Goal: Transaction & Acquisition: Purchase product/service

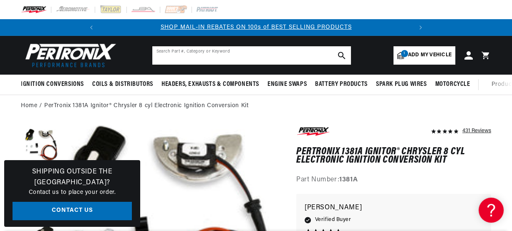
click at [171, 60] on input "text" at bounding box center [251, 55] width 199 height 18
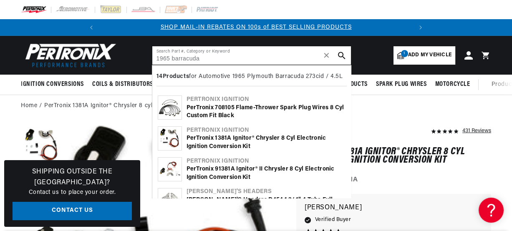
type input "1965 barracuda"
click at [209, 86] on div "14 Products for Automotive 1965 Plymouth Barracuda 273cid / 4.5L" at bounding box center [252, 78] width 190 height 17
click at [157, 80] on b "14 Products" at bounding box center [173, 77] width 33 height 6
click at [324, 86] on div "14 Products for Automotive 1965 Plymouth Barracuda 273cid / 4.5L" at bounding box center [252, 78] width 190 height 17
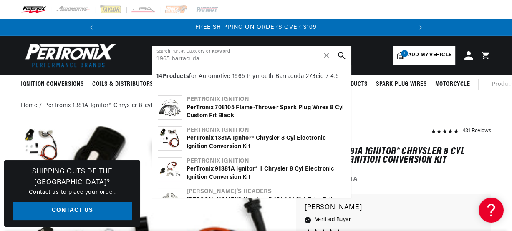
click at [346, 59] on icon "search button" at bounding box center [342, 56] width 8 height 8
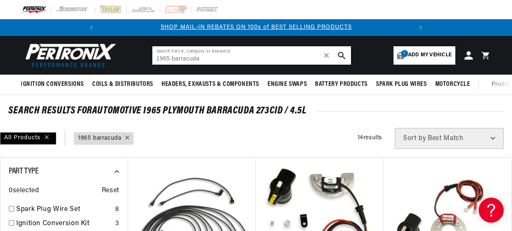
click at [231, 65] on input "1965 barracuda" at bounding box center [251, 55] width 199 height 18
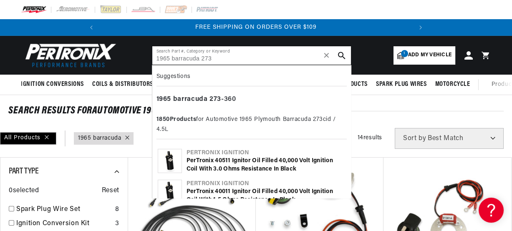
scroll to position [0, 390]
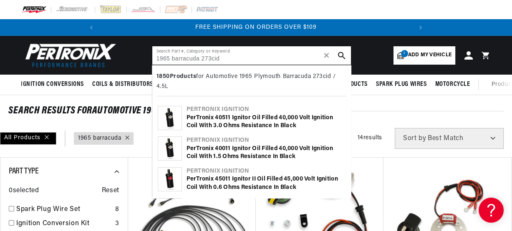
type input "1965 barracuda 273cid"
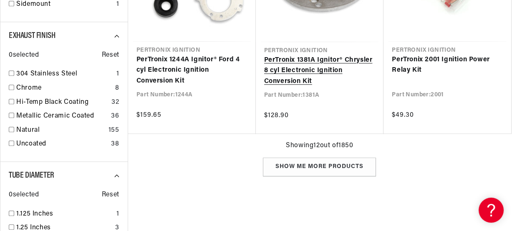
scroll to position [0, 390]
click at [322, 87] on link "PerTronix 1381A Ignitor® Chrysler 8 cyl Electronic Ignition Conversion Kit" at bounding box center [320, 71] width 112 height 32
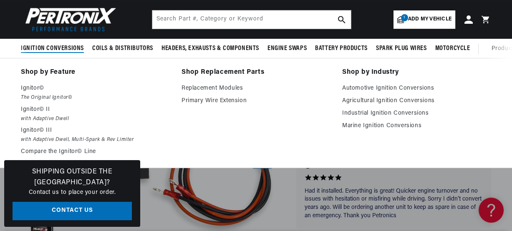
click at [80, 48] on span "Ignition Conversions" at bounding box center [52, 48] width 63 height 9
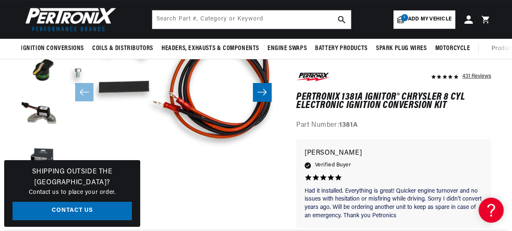
click at [46, 172] on button "Open media 1 in modal" at bounding box center [46, 172] width 0 height 0
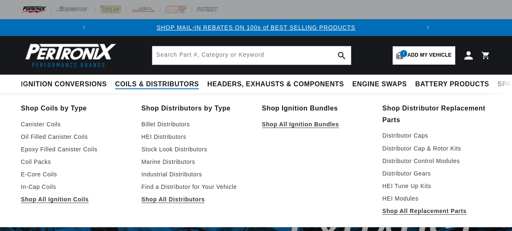
select select "1965"
select select "[GEOGRAPHIC_DATA]"
select select "273cid-4.5L"
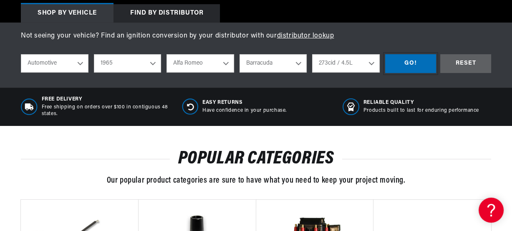
click at [385, 73] on div "GO!" at bounding box center [410, 63] width 51 height 19
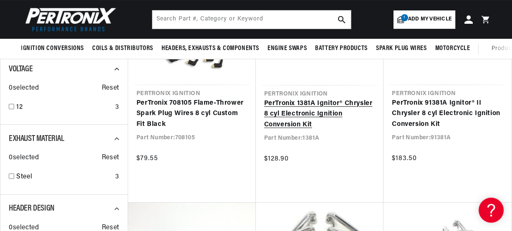
drag, startPoint x: 312, startPoint y: 143, endPoint x: 302, endPoint y: 140, distance: 11.2
click at [302, 131] on link "PerTronix 1381A Ignitor® Chrysler 8 cyl Electronic Ignition Conversion Kit" at bounding box center [320, 115] width 112 height 32
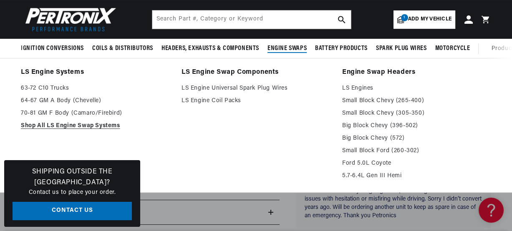
click at [317, 129] on li "LS Engine Swap Components LS Engine Universal Spark Plug Wires LS Engine Coil P…" at bounding box center [256, 125] width 149 height 117
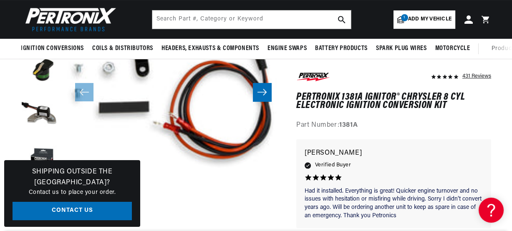
scroll to position [0, 363]
